Goal: Share content

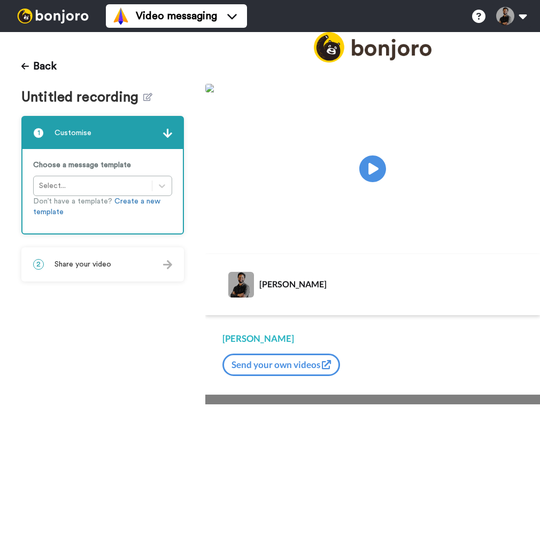
click at [143, 267] on div "2 Share your video" at bounding box center [102, 265] width 160 height 32
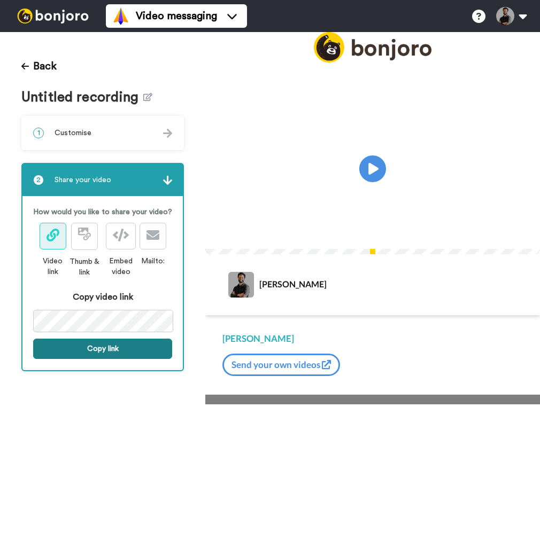
click at [120, 345] on button "Copy link" at bounding box center [102, 349] width 139 height 20
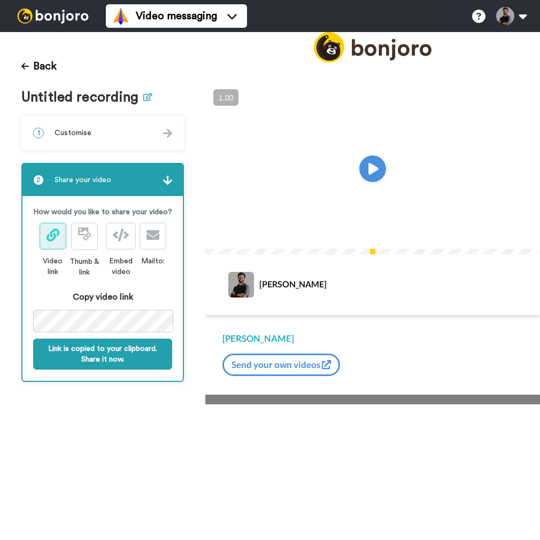
click at [148, 95] on icon at bounding box center [147, 97] width 9 height 8
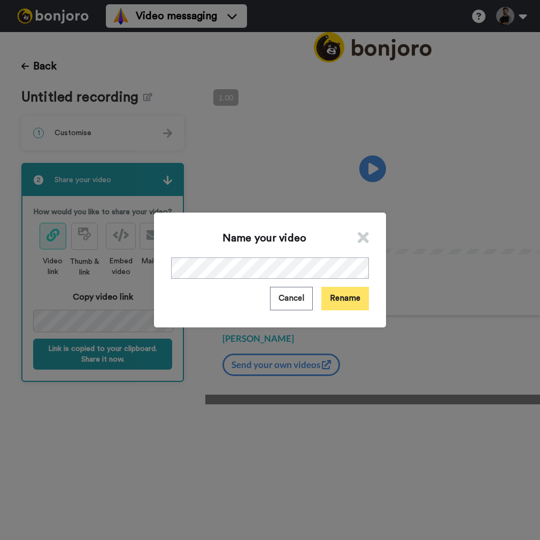
click at [340, 303] on button "Rename" at bounding box center [345, 298] width 48 height 23
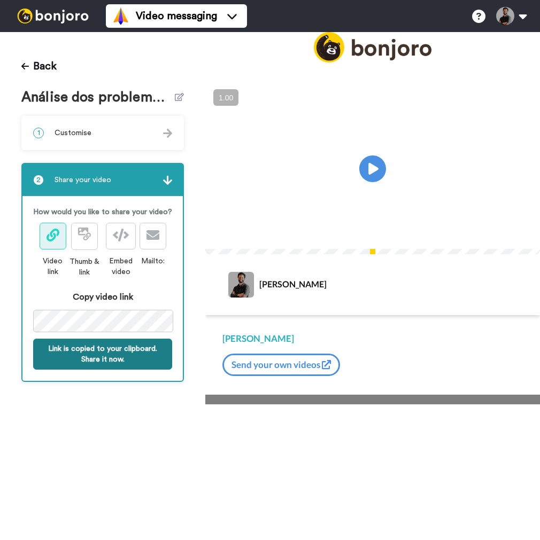
click at [96, 366] on button "Link is copied to your clipboard. Share it now." at bounding box center [102, 354] width 139 height 31
